Goal: Transaction & Acquisition: Purchase product/service

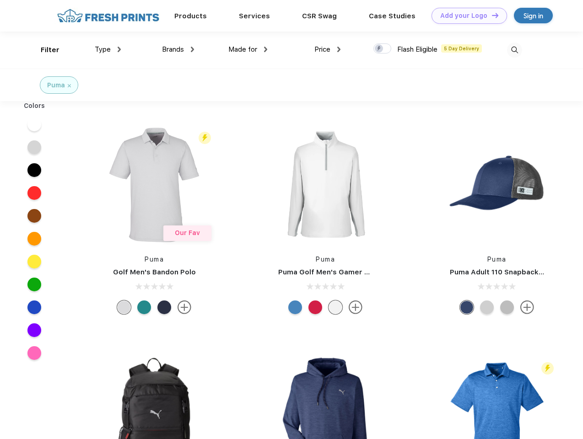
click at [466, 16] on link "Add your Logo Design Tool" at bounding box center [470, 16] width 76 height 16
click at [0, 0] on div "Design Tool" at bounding box center [0, 0] width 0 height 0
click at [491, 15] on link "Add your Logo Design Tool" at bounding box center [470, 16] width 76 height 16
click at [44, 50] on div "Filter" at bounding box center [50, 50] width 19 height 11
click at [108, 49] on span "Type" at bounding box center [103, 49] width 16 height 8
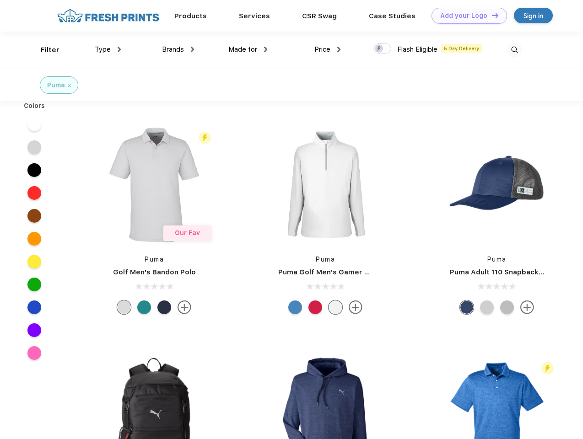
click at [178, 49] on span "Brands" at bounding box center [173, 49] width 22 height 8
click at [248, 49] on span "Made for" at bounding box center [242, 49] width 29 height 8
click at [328, 49] on span "Price" at bounding box center [322, 49] width 16 height 8
click at [383, 49] on div at bounding box center [382, 48] width 18 height 10
click at [379, 49] on input "checkbox" at bounding box center [376, 46] width 6 height 6
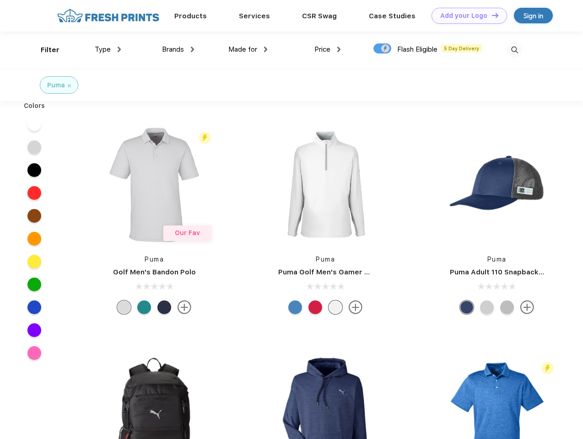
click at [514, 50] on img at bounding box center [514, 50] width 15 height 15
